Goal: Share content: Share content

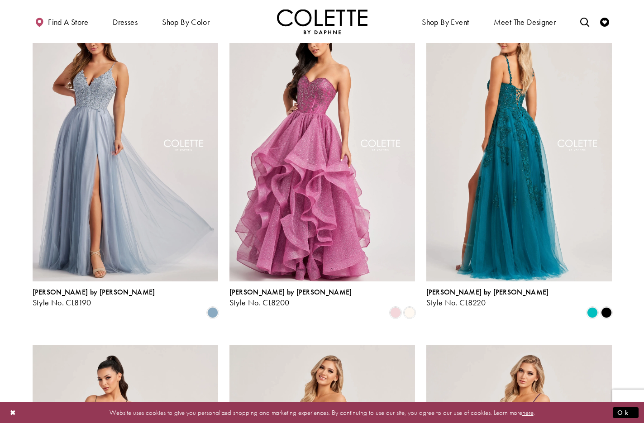
click at [519, 111] on img "Visit Colette by Daphne Style No. CL8220 Page" at bounding box center [518, 147] width 185 height 270
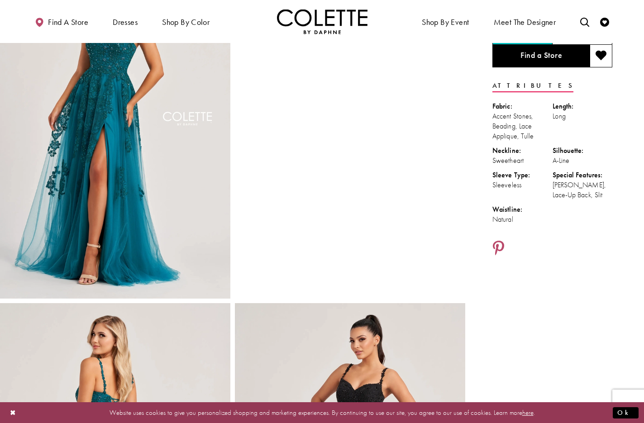
scroll to position [90, 0]
click at [498, 246] on icon "Share using Pinterest - Opens in new tab" at bounding box center [498, 248] width 11 height 16
click at [500, 242] on icon "Share using Pinterest - Opens in new tab" at bounding box center [498, 248] width 11 height 16
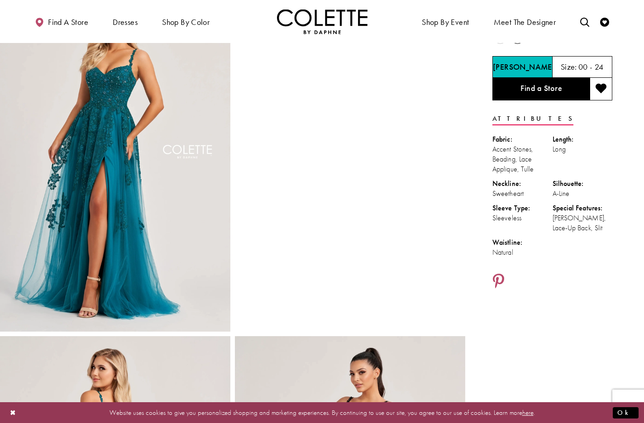
scroll to position [56, 0]
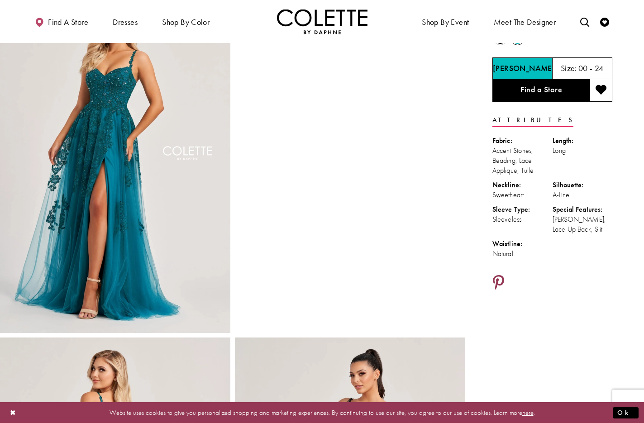
click at [502, 278] on icon "Share using Pinterest - Opens in new tab" at bounding box center [498, 283] width 11 height 16
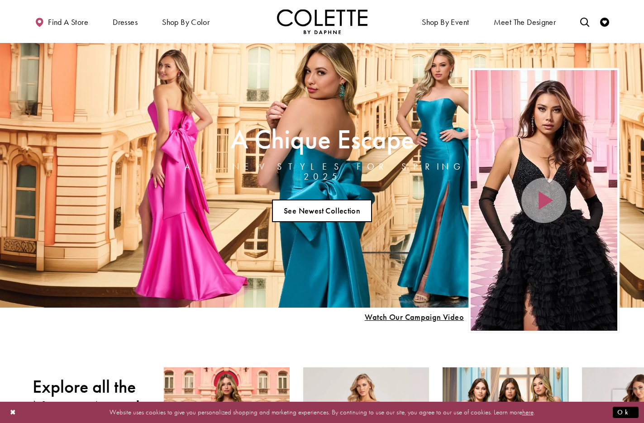
click at [352, 205] on link "See Newest Collection" at bounding box center [322, 210] width 100 height 23
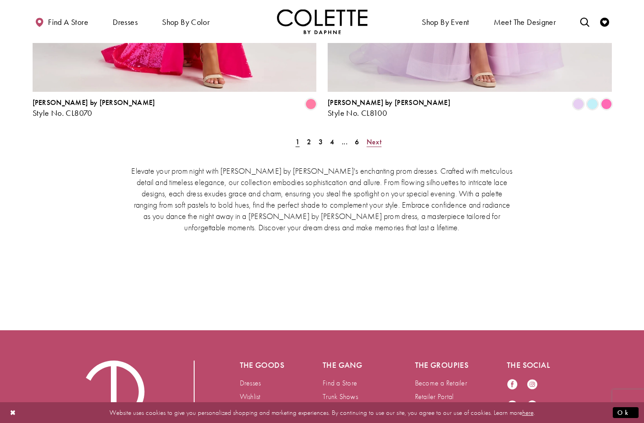
scroll to position [1929, 0]
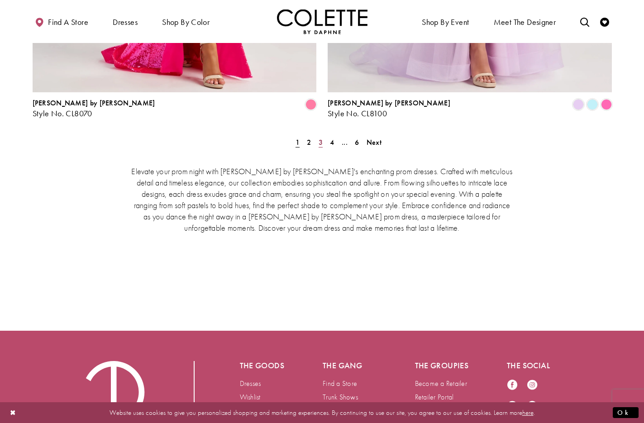
click at [321, 137] on span "3" at bounding box center [320, 141] width 4 height 9
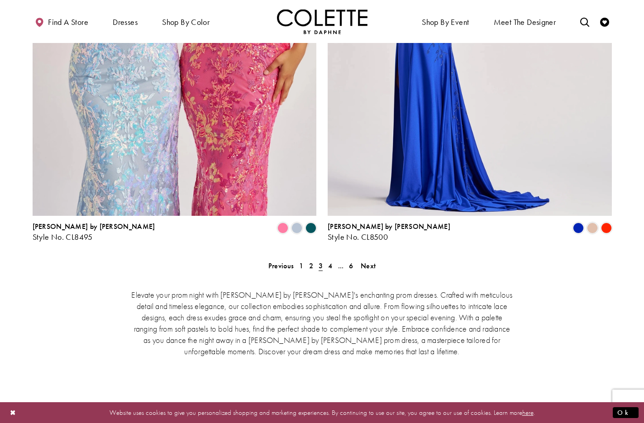
scroll to position [1905, 0]
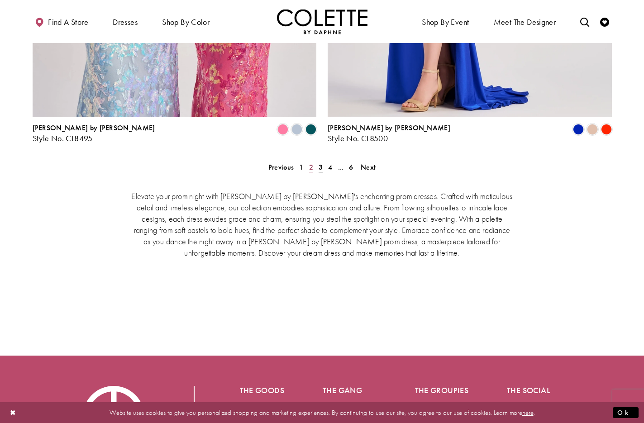
click at [311, 162] on span "2" at bounding box center [311, 166] width 4 height 9
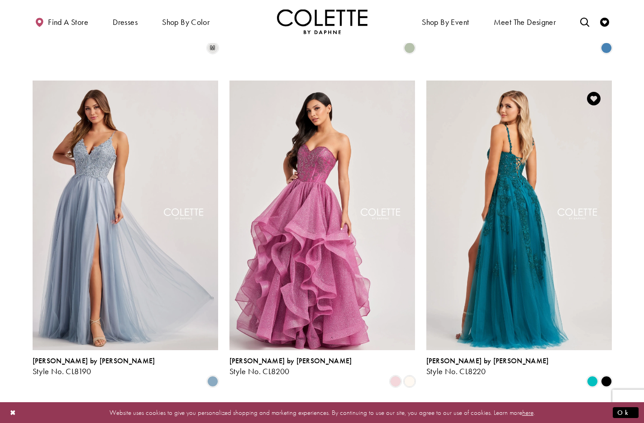
scroll to position [858, 0]
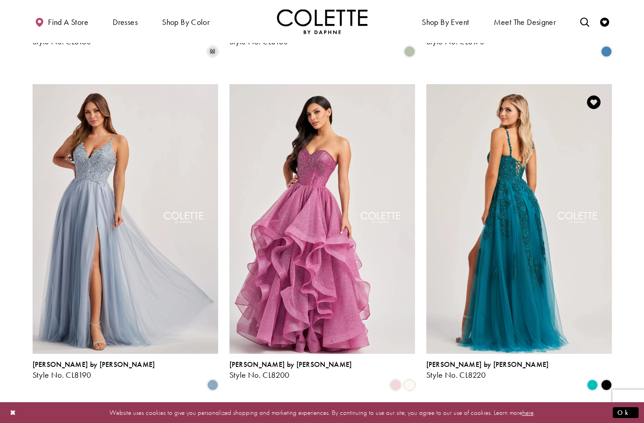
click at [519, 143] on img "Visit Colette by Daphne Style No. CL8220 Page" at bounding box center [518, 219] width 185 height 270
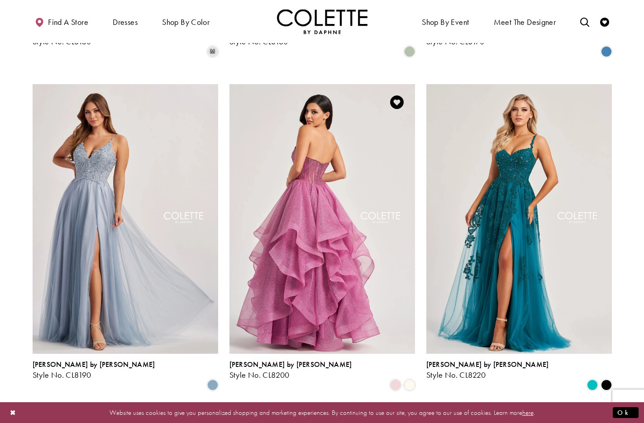
click at [331, 124] on img "Visit Colette by Daphne Style No. CL8200 Page" at bounding box center [321, 219] width 185 height 270
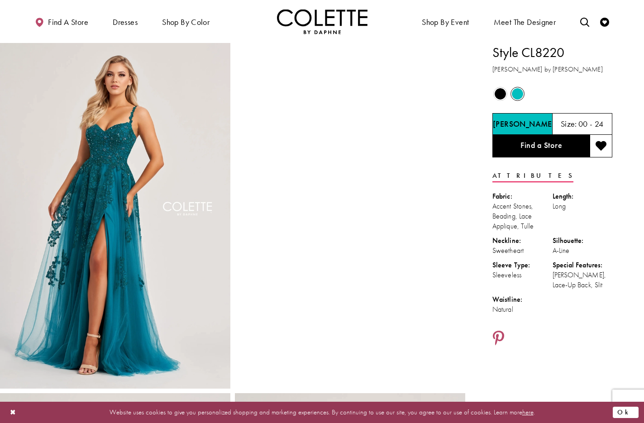
click at [627, 410] on button "Ok" at bounding box center [625, 412] width 26 height 11
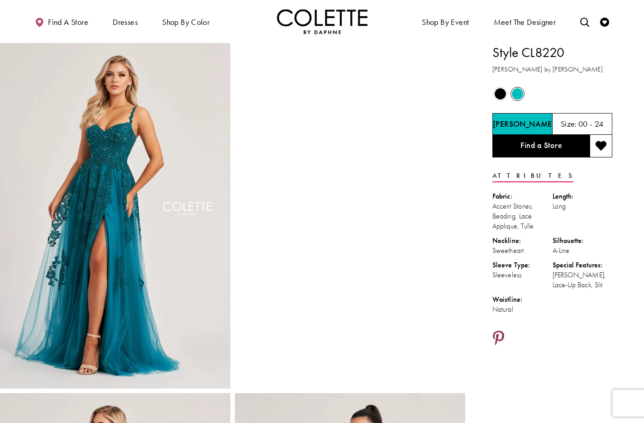
click at [496, 335] on icon "Share using Pinterest - Opens in new tab" at bounding box center [498, 339] width 11 height 16
click at [498, 334] on icon "Share using Pinterest - Opens in new tab" at bounding box center [498, 339] width 11 height 16
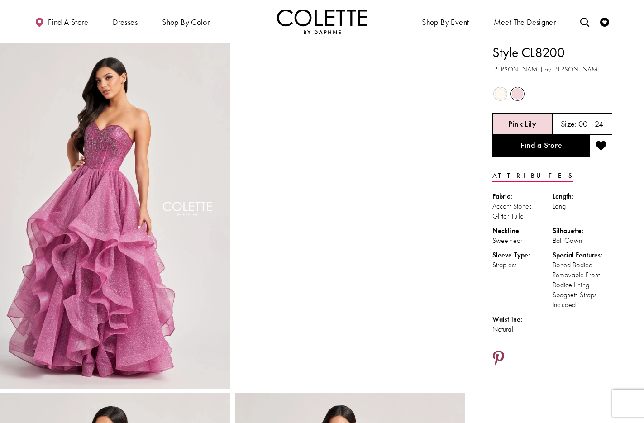
click at [497, 355] on icon "Share using Pinterest - Opens in new tab" at bounding box center [498, 359] width 11 height 16
click at [500, 355] on icon "Share using Pinterest - Opens in new tab" at bounding box center [498, 359] width 11 height 16
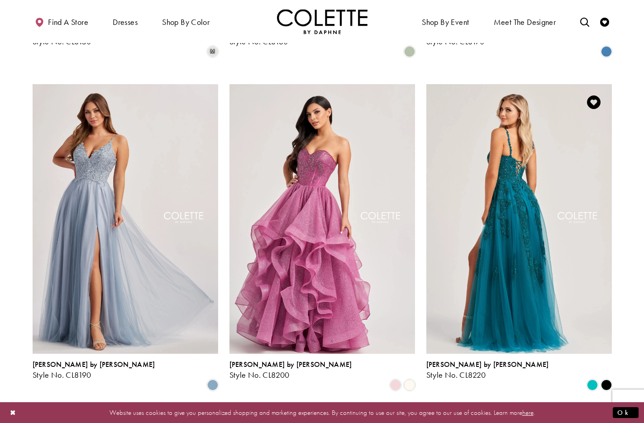
click at [505, 143] on img "Visit Colette by Daphne Style No. CL8220 Page" at bounding box center [518, 219] width 185 height 270
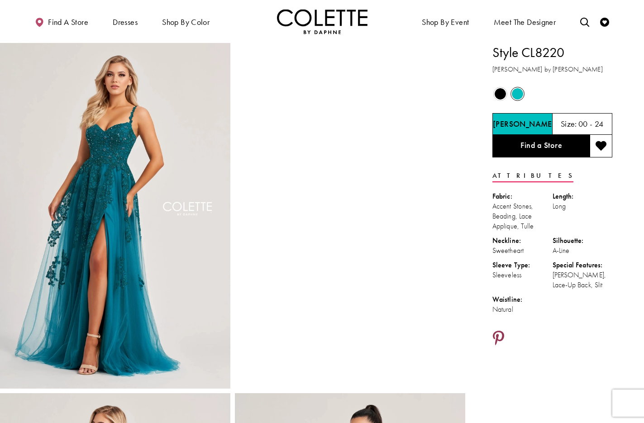
click at [501, 336] on icon "Share using Pinterest - Opens in new tab" at bounding box center [498, 339] width 11 height 16
